Goal: Use online tool/utility: Utilize a website feature to perform a specific function

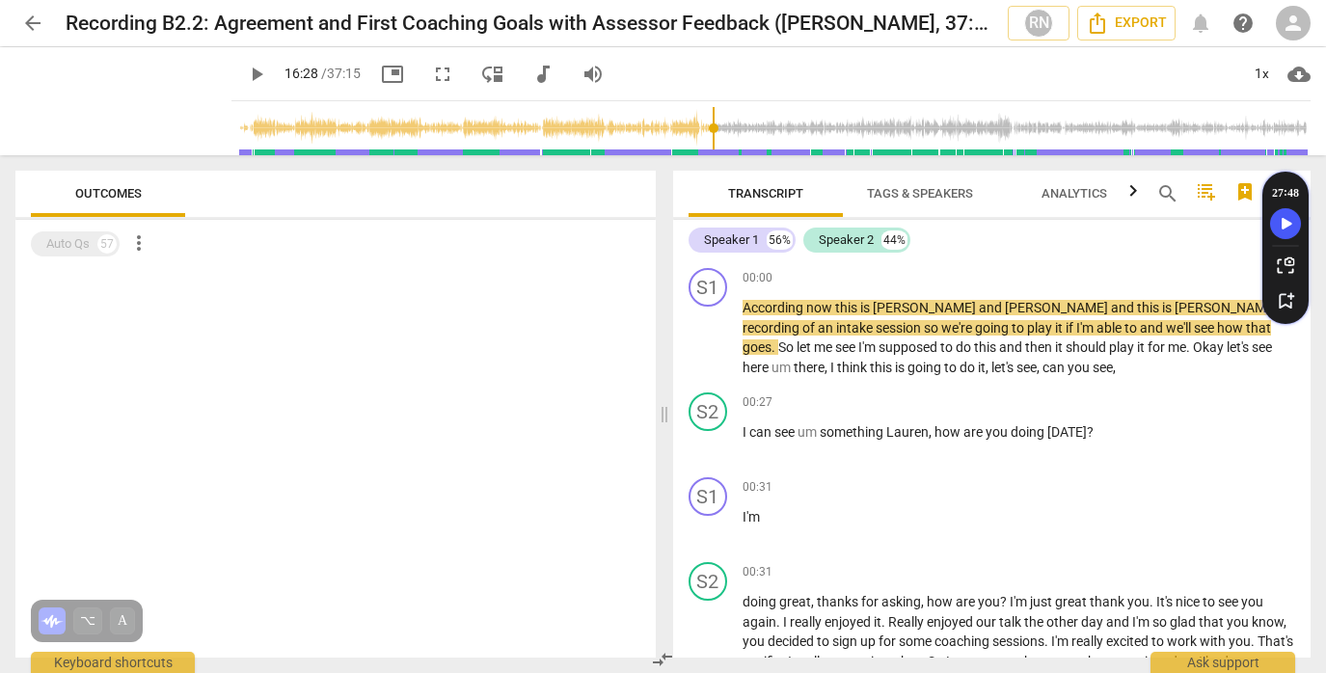
drag, startPoint x: 215, startPoint y: 124, endPoint x: 700, endPoint y: 126, distance: 485.2
click at [700, 126] on input "range" at bounding box center [775, 128] width 1072 height 62
click at [109, 102] on span "play_arrow" at bounding box center [123, 101] width 50 height 50
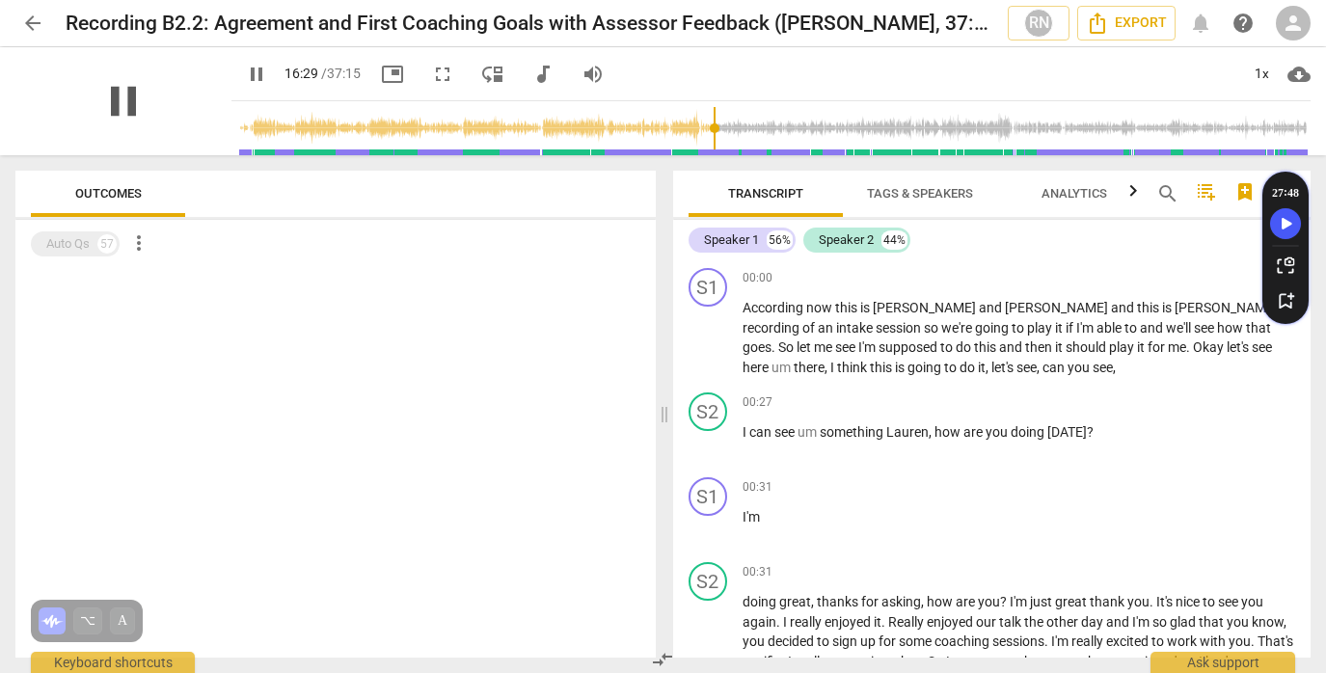
scroll to position [4690, 0]
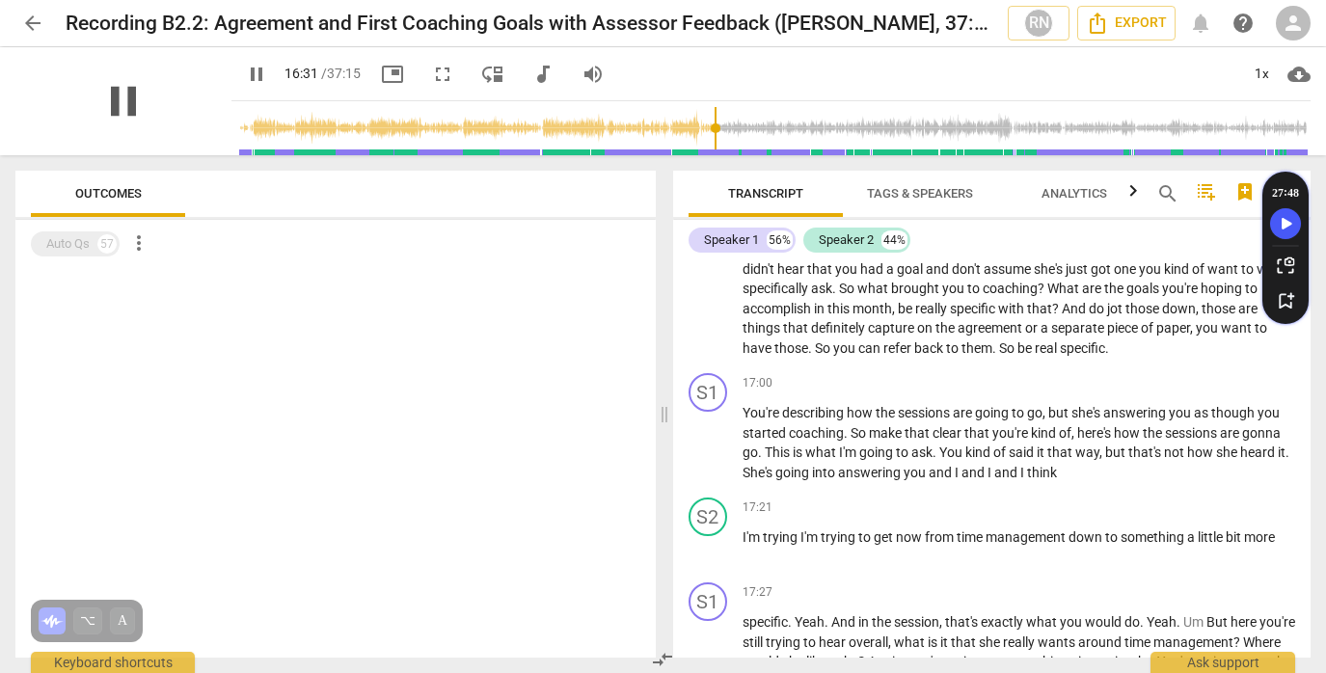
click at [106, 103] on span "pause" at bounding box center [123, 101] width 50 height 50
type input "991"
